Goal: Task Accomplishment & Management: Use online tool/utility

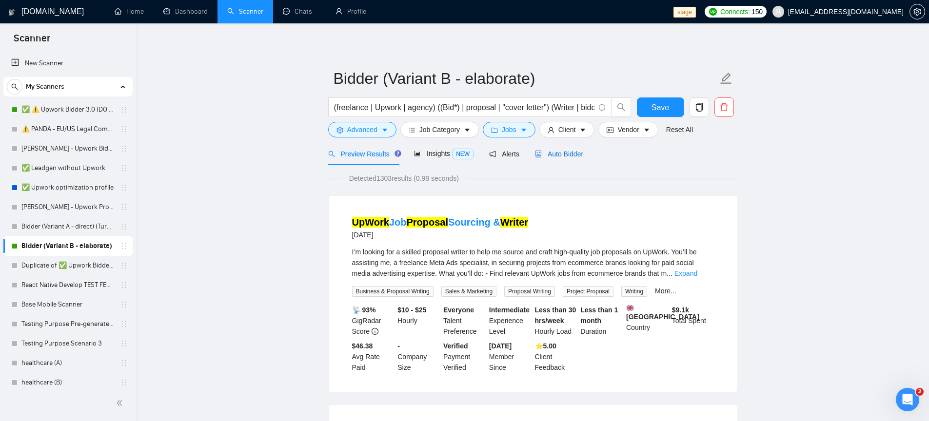
click at [551, 157] on span "Auto Bidder" at bounding box center [559, 154] width 48 height 8
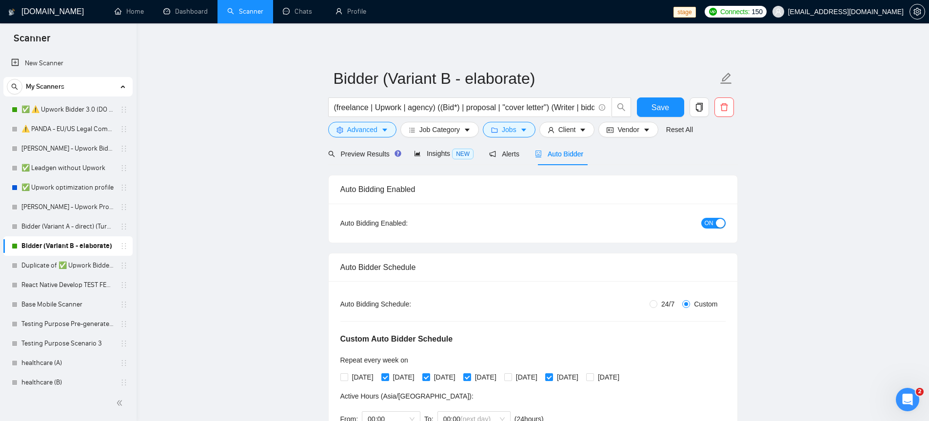
checkbox input "true"
click at [718, 225] on div "button" at bounding box center [720, 223] width 9 height 9
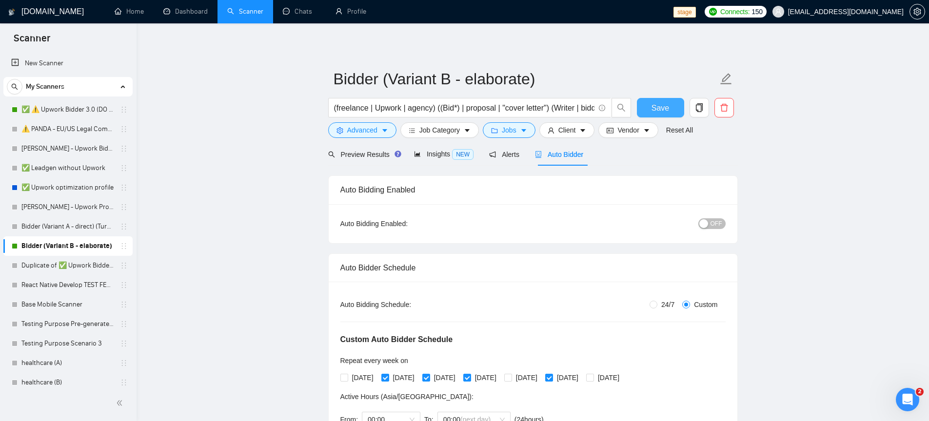
click at [664, 106] on span "Save" at bounding box center [660, 108] width 18 height 12
